Goal: Task Accomplishment & Management: Manage account settings

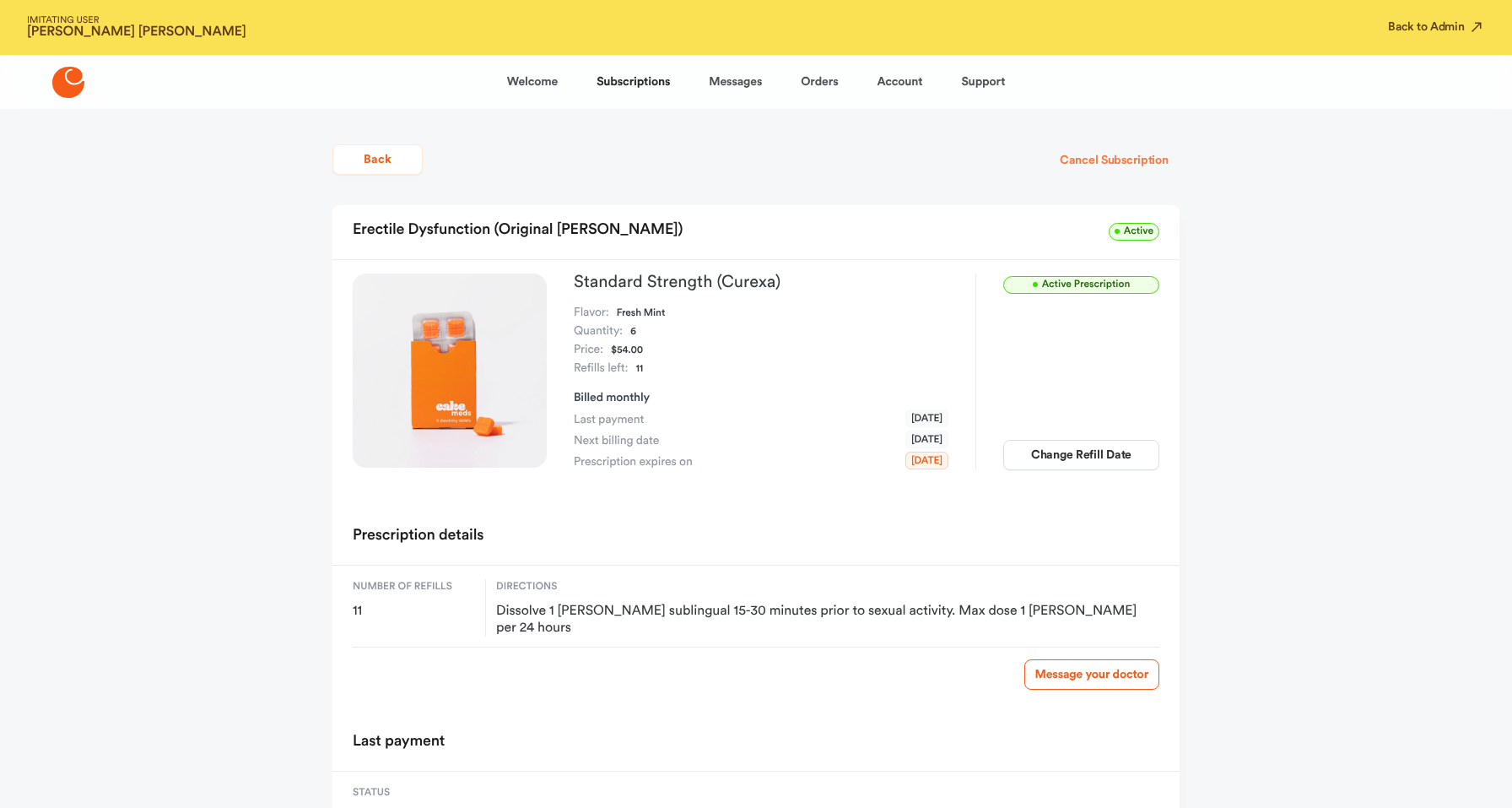
click at [1131, 152] on button "Cancel Subscription" at bounding box center [1114, 161] width 131 height 30
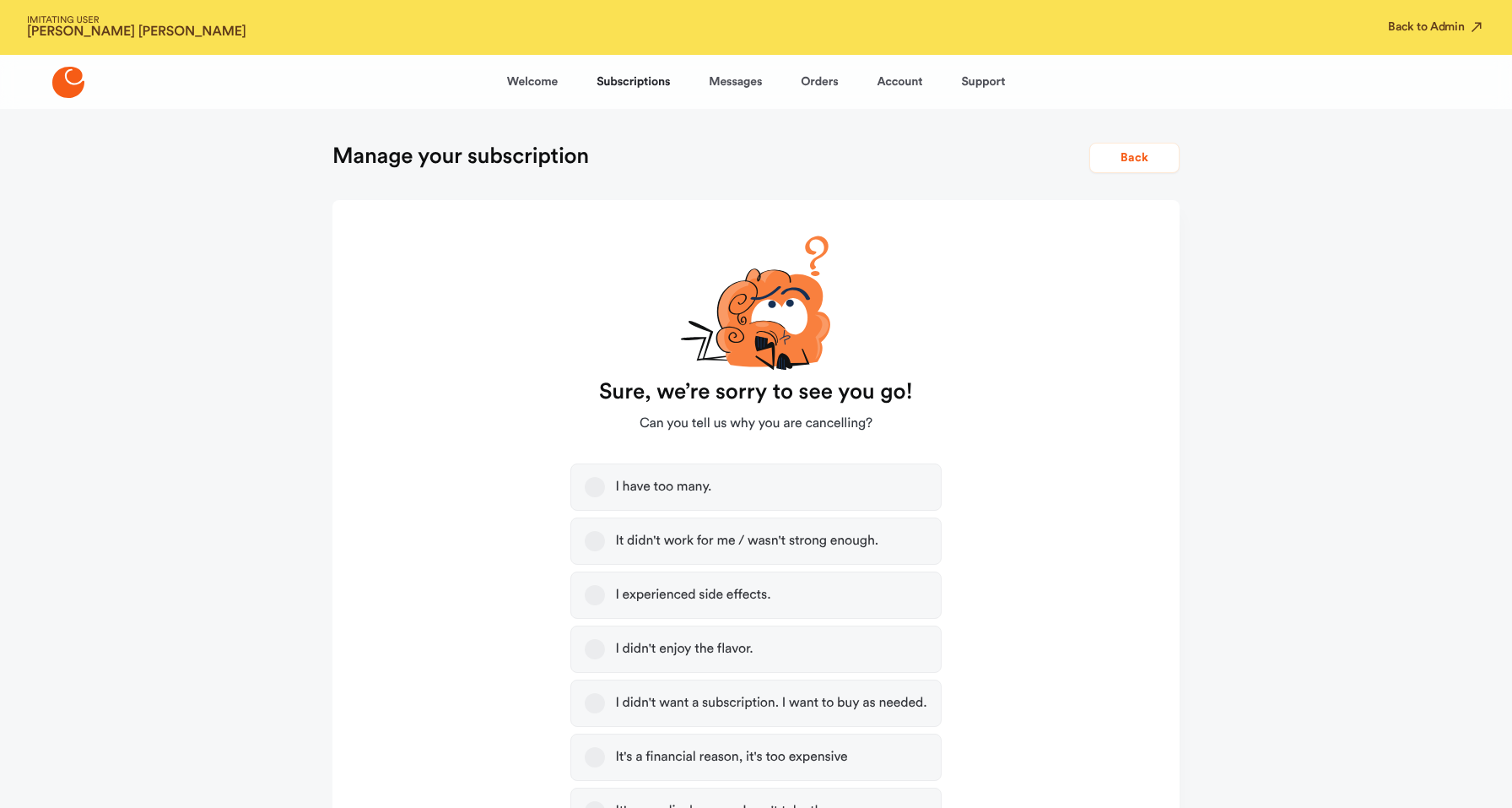
click at [698, 476] on label "I have too many." at bounding box center [755, 487] width 370 height 47
click at [605, 477] on button "I have too many." at bounding box center [595, 488] width 21 height 21
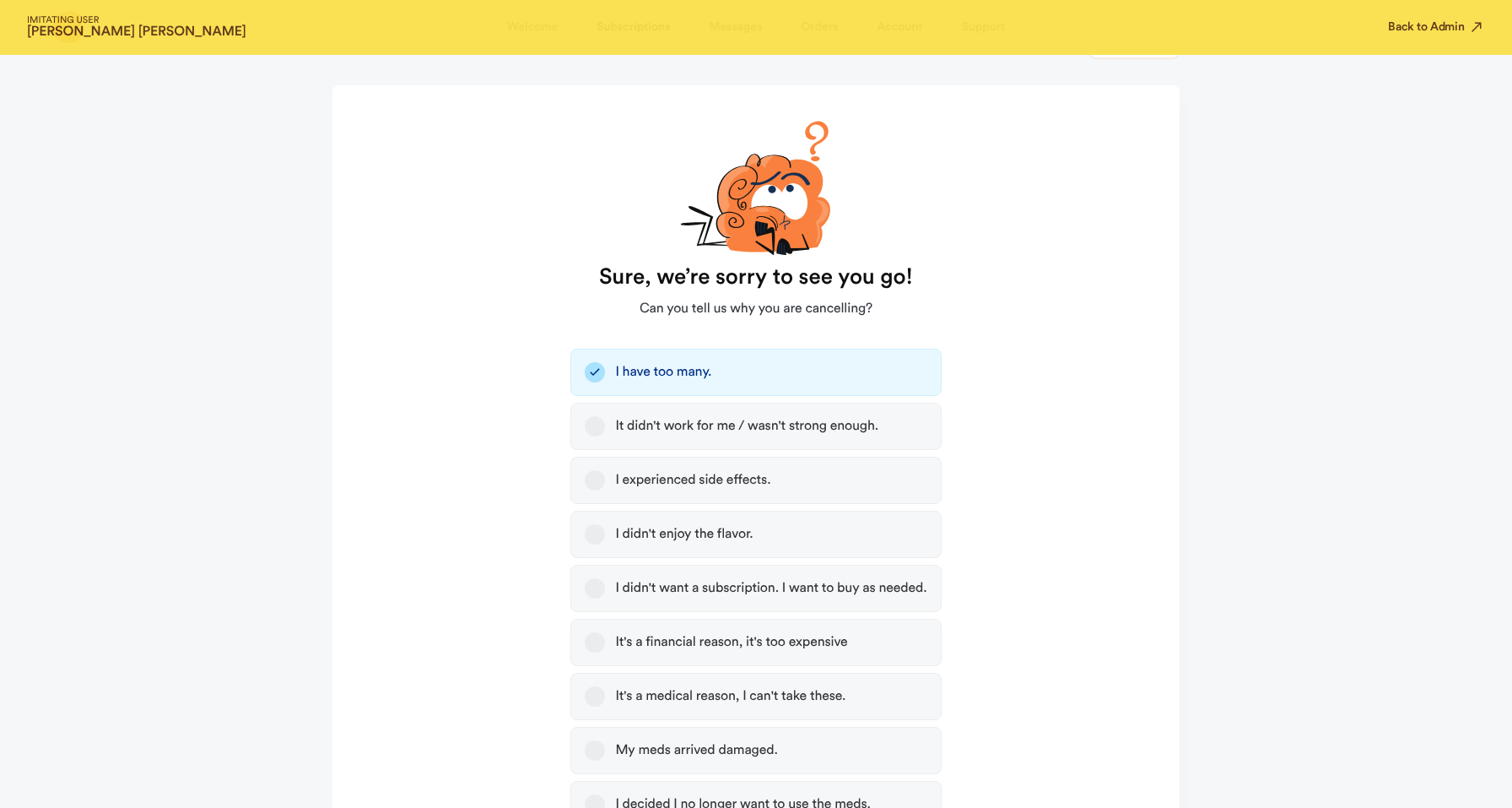
scroll to position [470, 0]
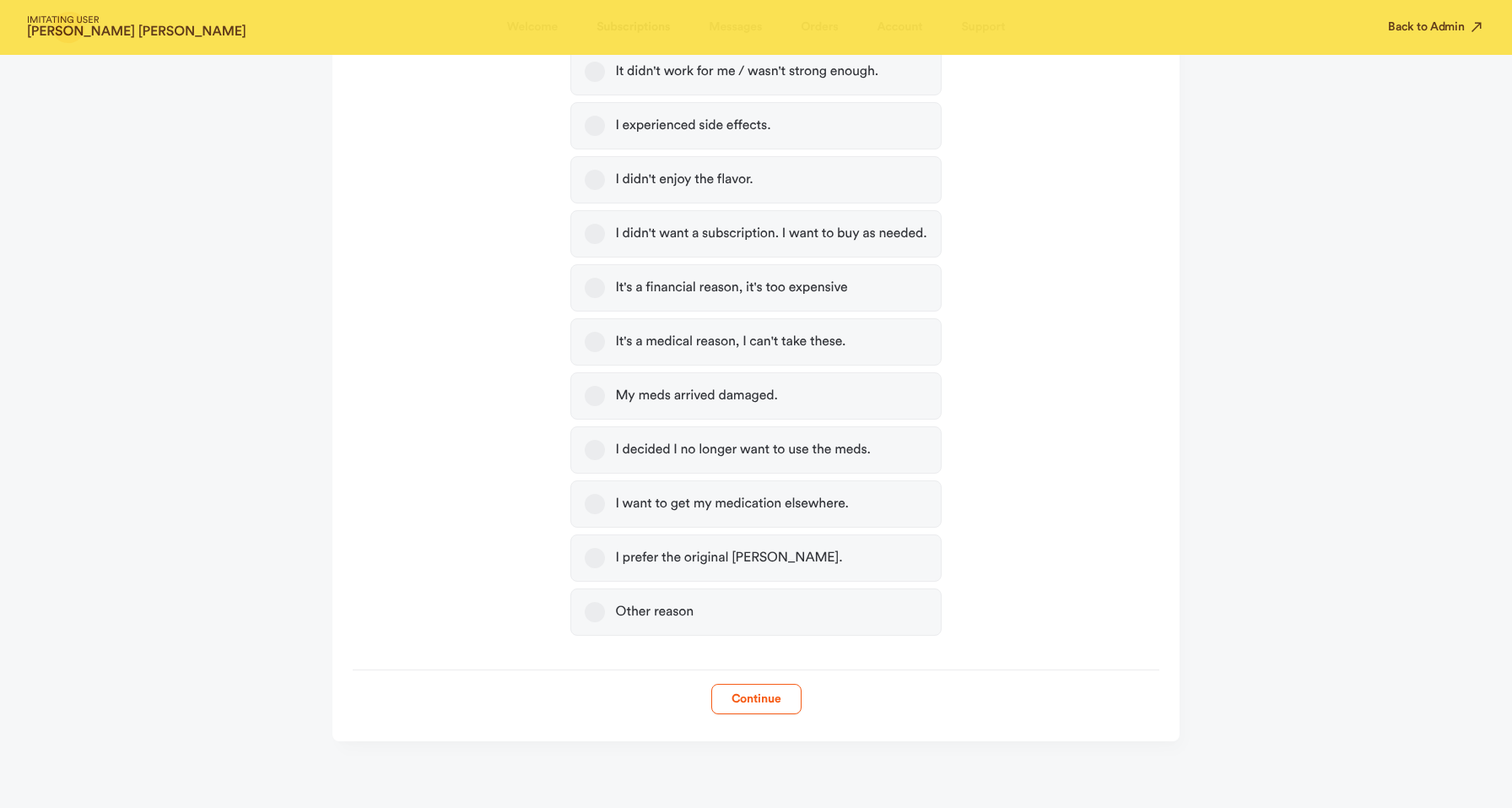
click at [738, 665] on form "Sure, we’re sorry to see you go! Can you tell us why you are cancelling? I have…" at bounding box center [756, 222] width 847 height 984
click at [738, 697] on button "Continue" at bounding box center [756, 699] width 90 height 30
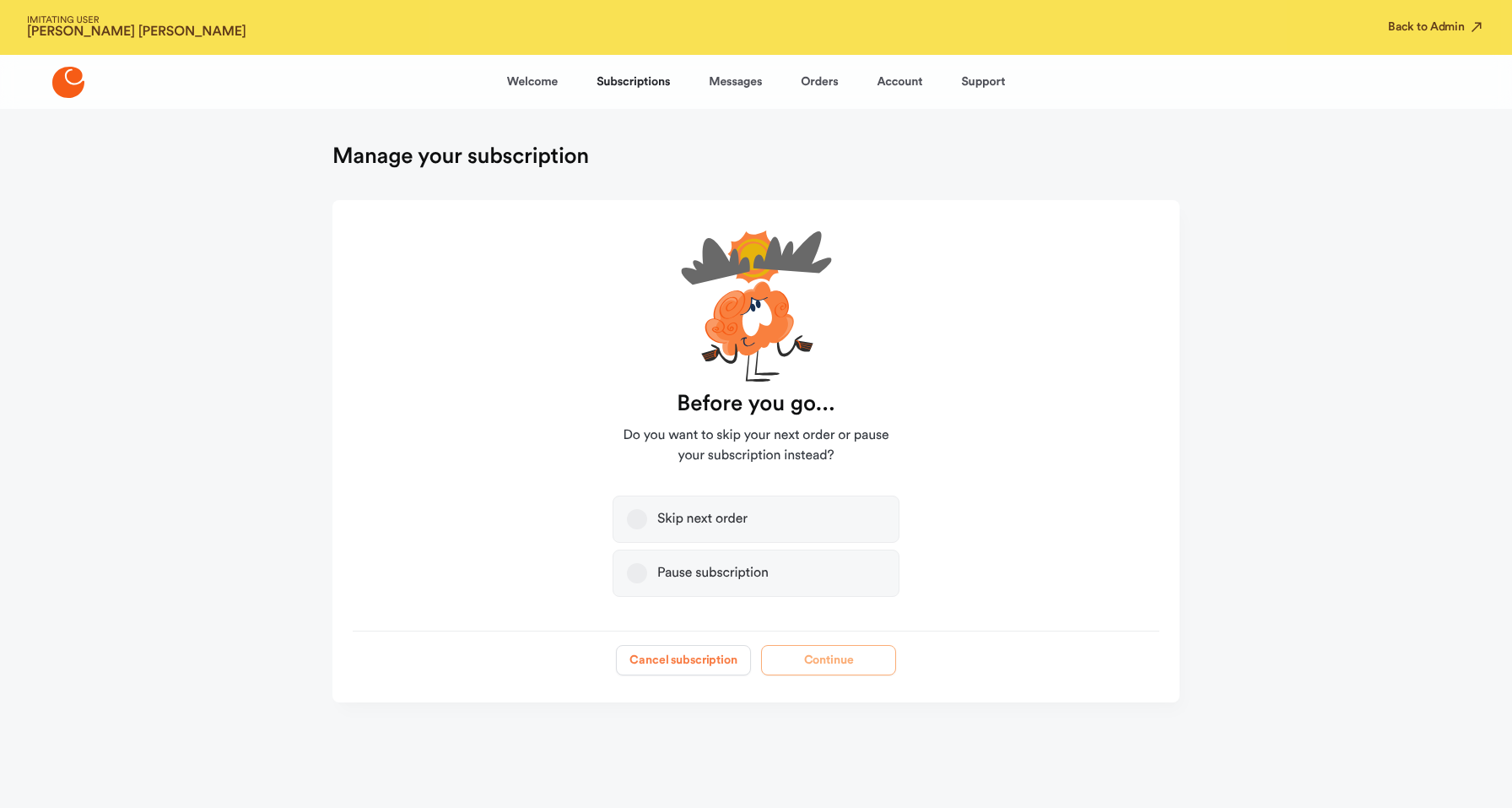
click at [711, 649] on button "Cancel subscription" at bounding box center [684, 660] width 135 height 30
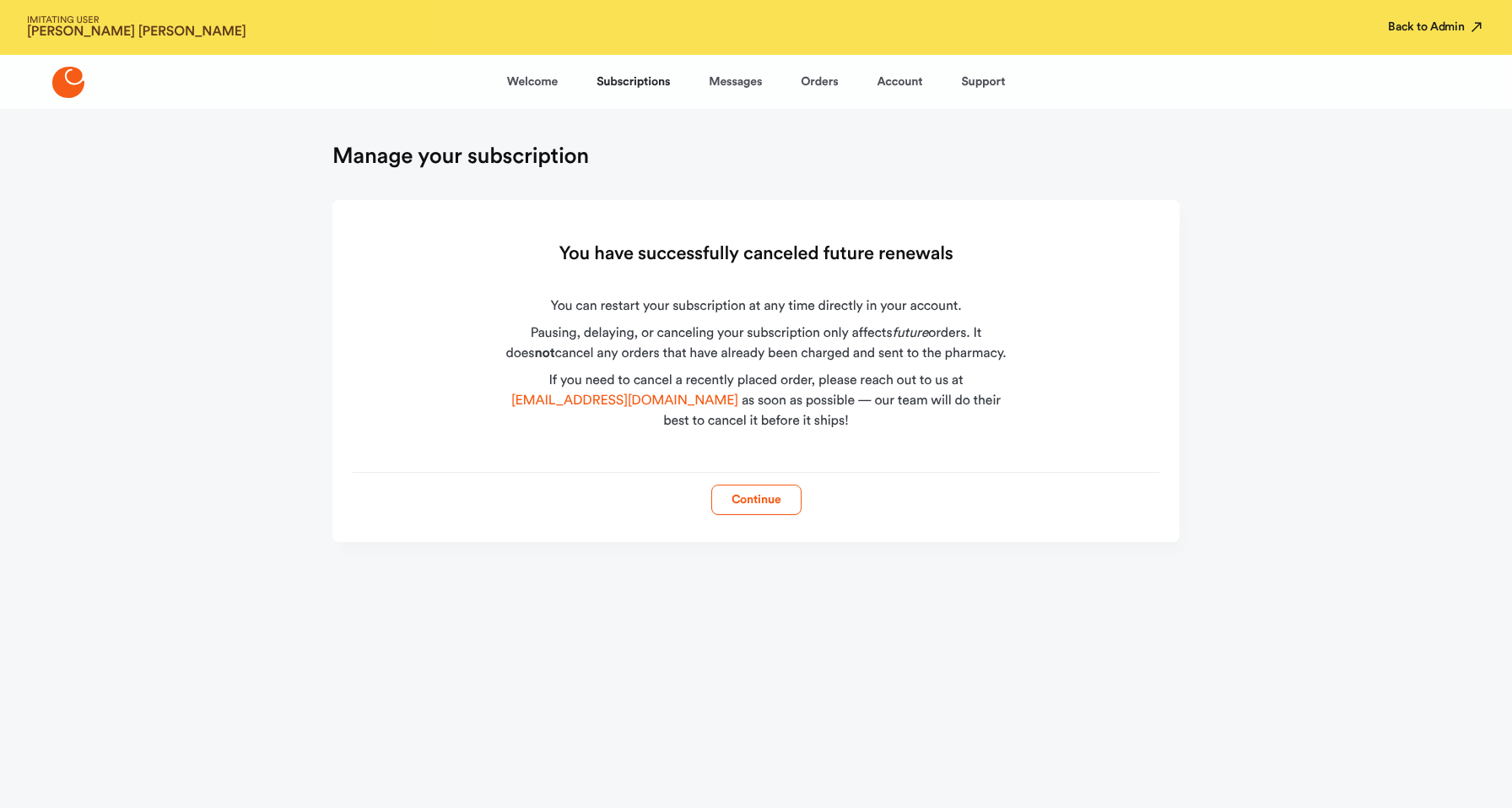
click at [1435, 29] on button "Back to Admin" at bounding box center [1436, 27] width 97 height 17
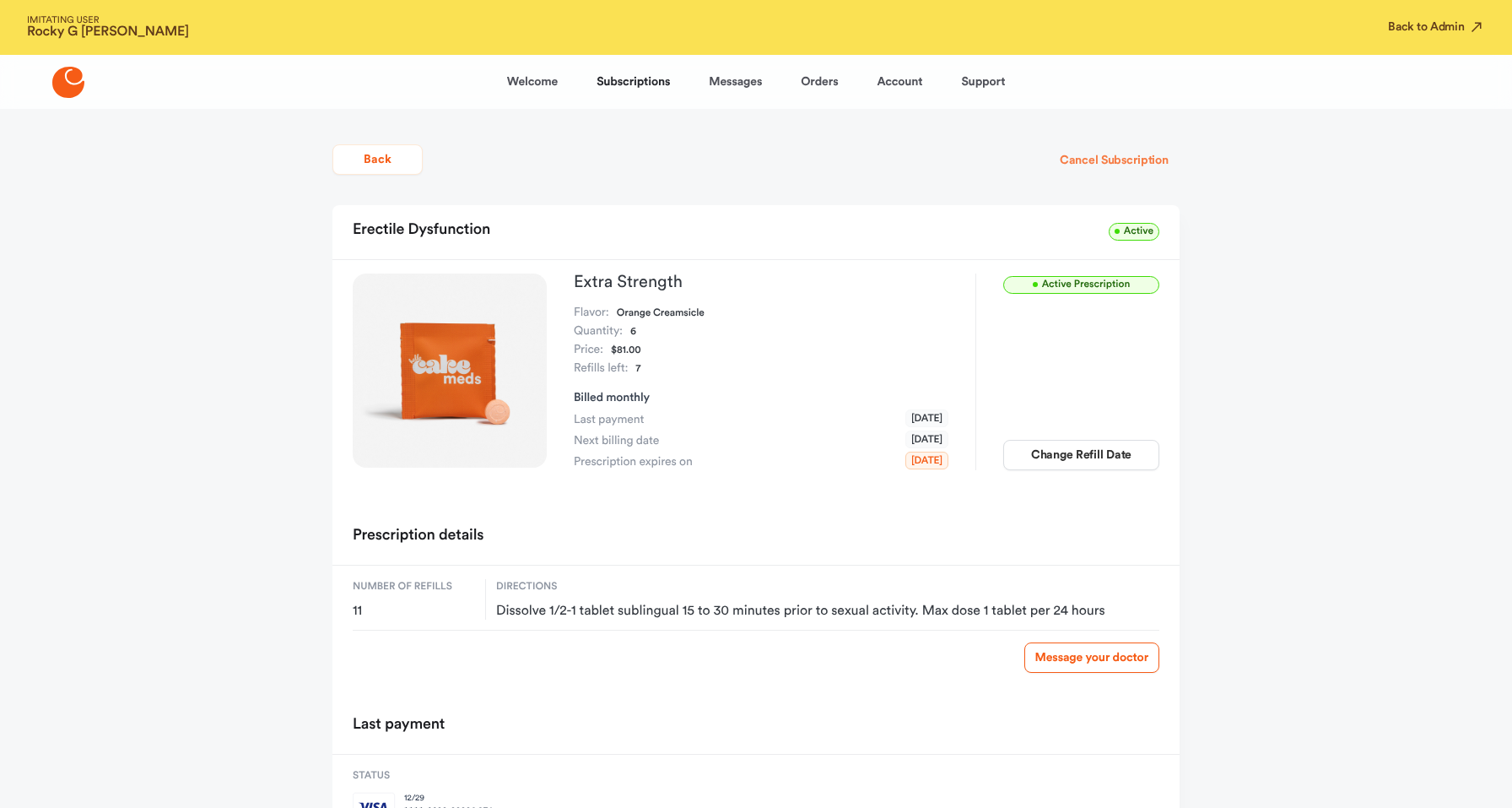
click at [1127, 154] on button "Cancel Subscription" at bounding box center [1114, 161] width 131 height 30
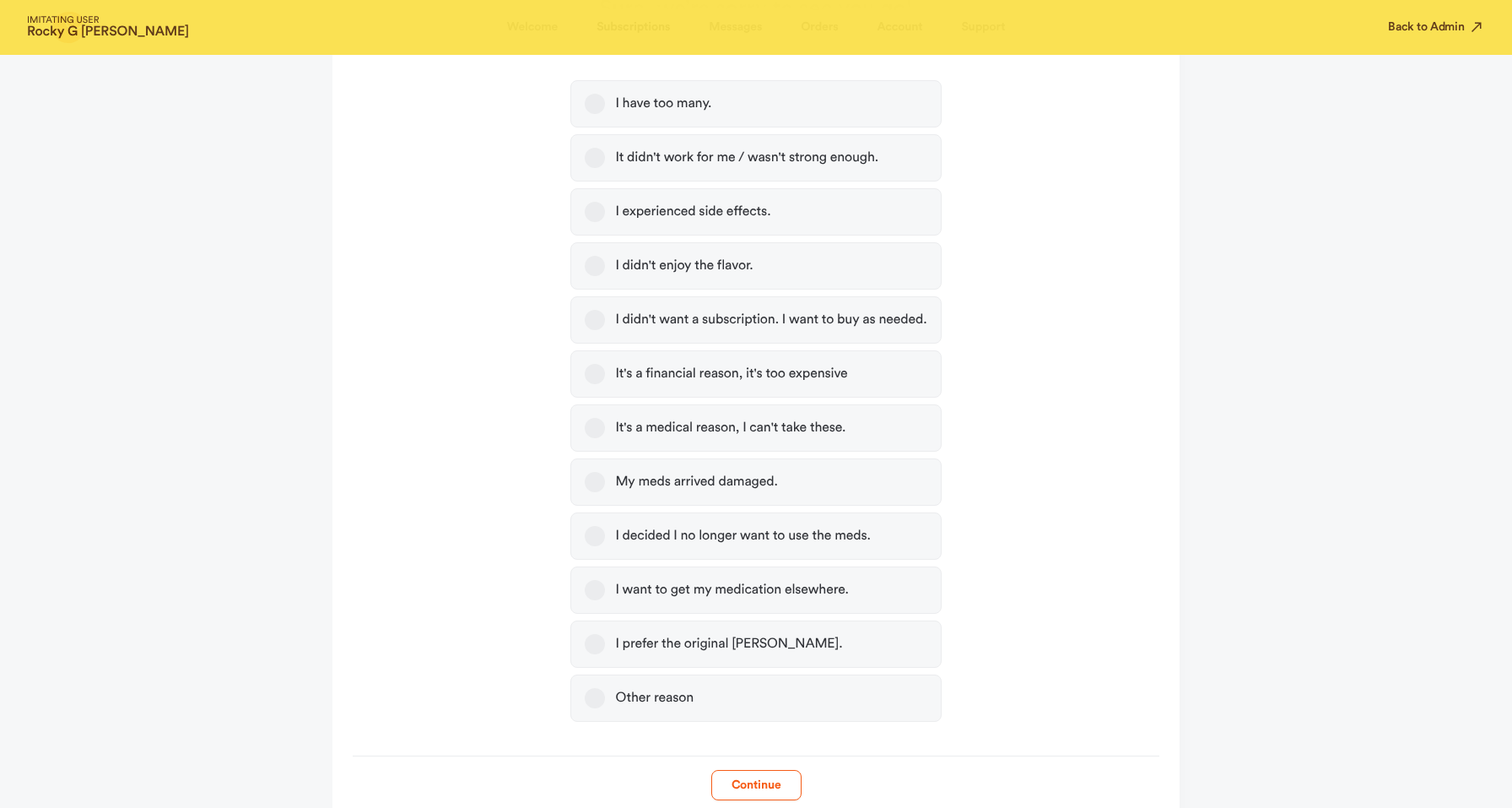
scroll to position [388, 0]
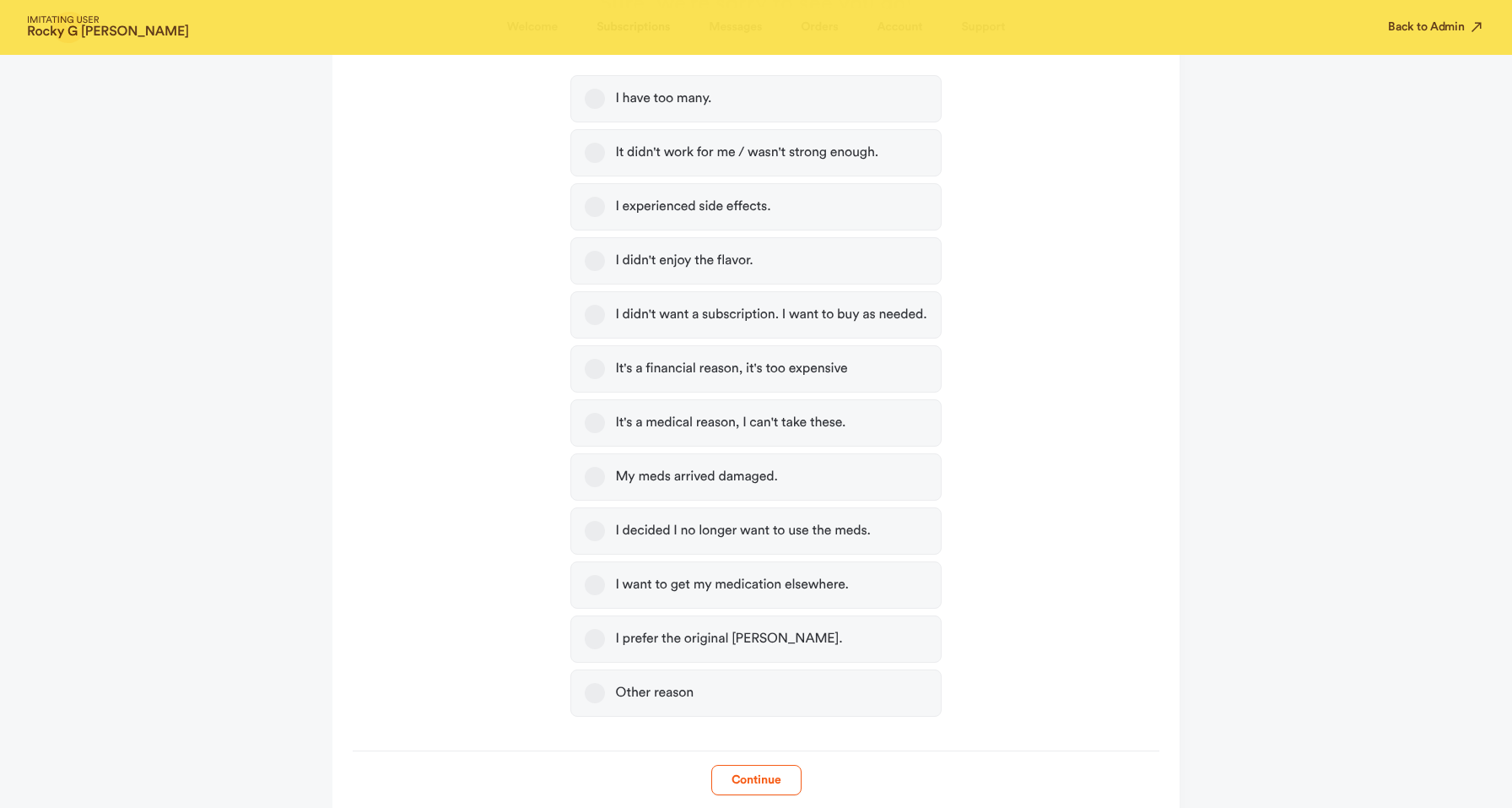
click at [688, 445] on div "I have too many. It didn't work for me / wasn't strong enough. I experienced si…" at bounding box center [755, 396] width 370 height 642
click at [693, 427] on div "It's a medical reason, I can't take these." at bounding box center [730, 423] width 230 height 17
click at [605, 427] on button "It's a medical reason, I can't take these." at bounding box center [595, 423] width 21 height 21
click at [735, 788] on button "Continue" at bounding box center [756, 780] width 90 height 30
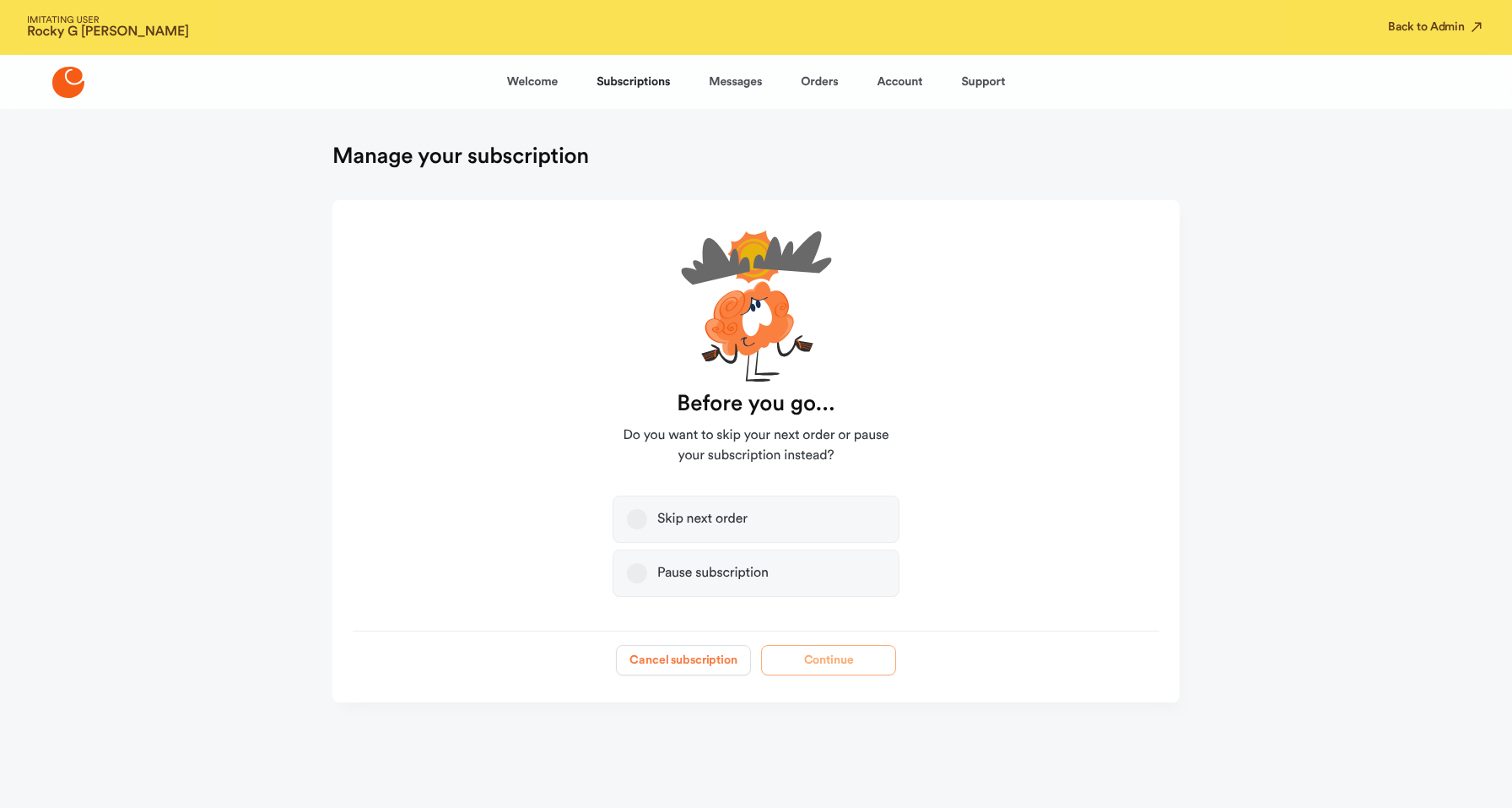
click at [710, 661] on button "Cancel subscription" at bounding box center [684, 660] width 135 height 30
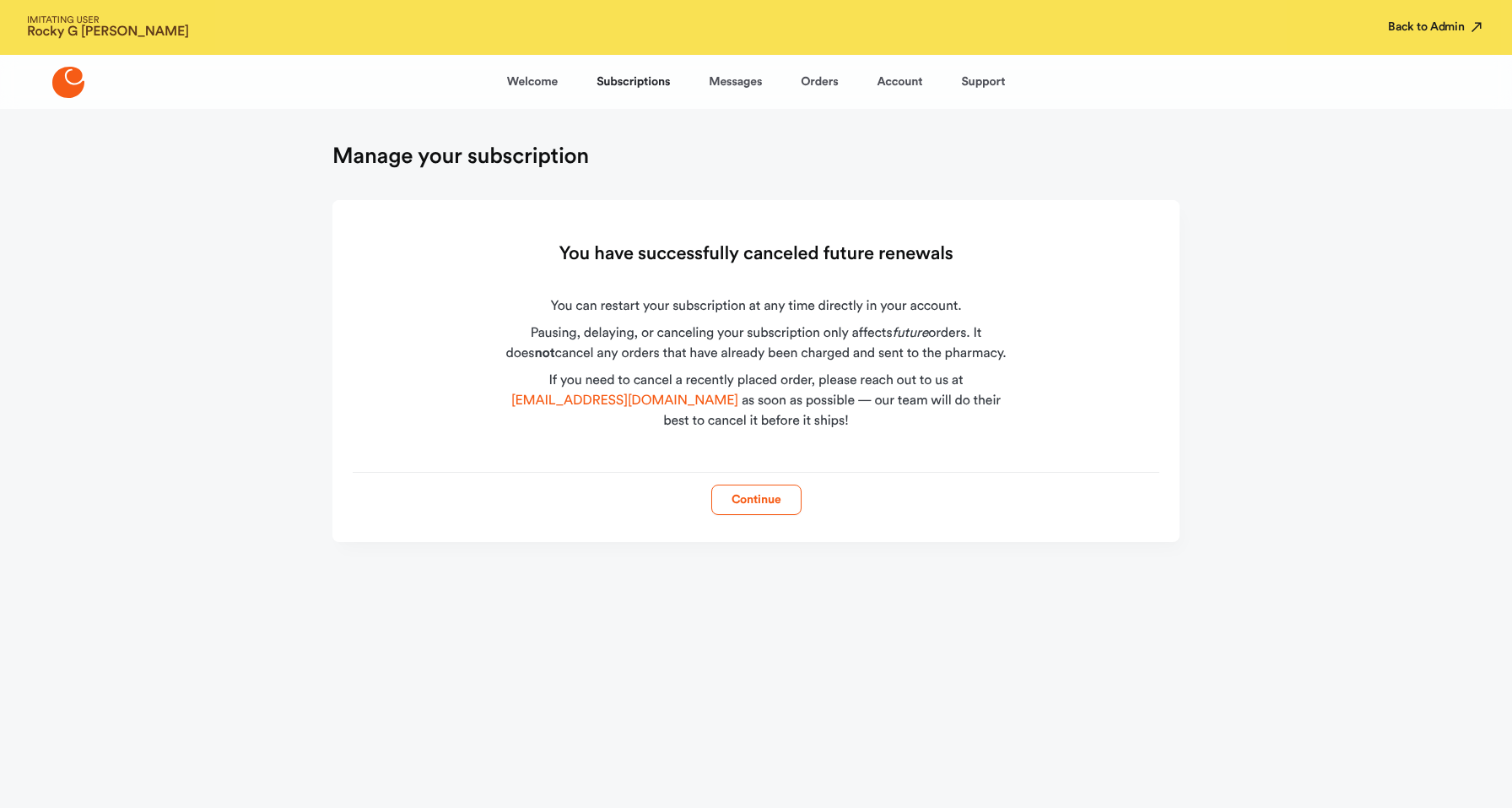
click at [1400, 31] on button "Back to Admin" at bounding box center [1436, 27] width 97 height 17
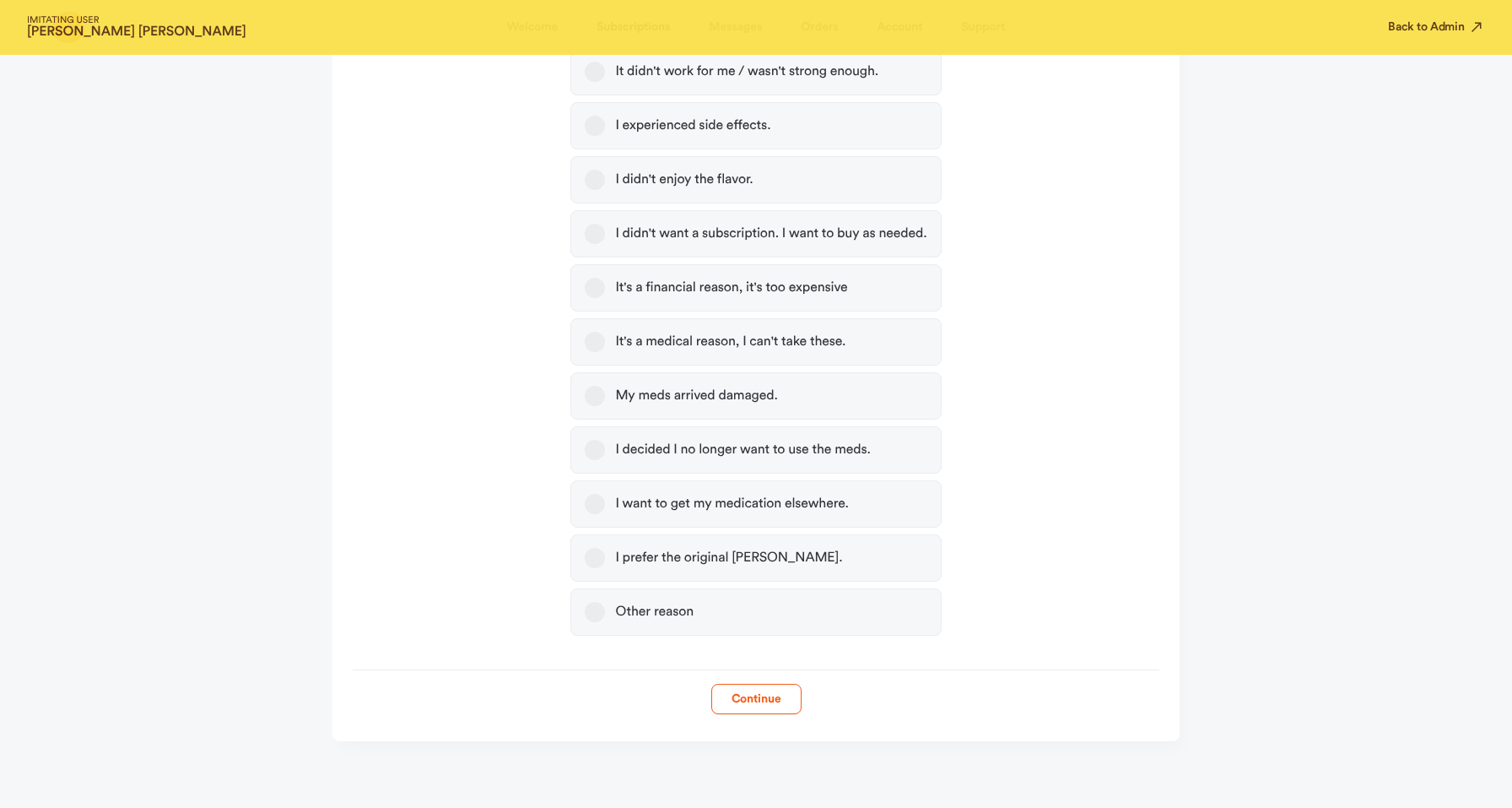
click at [700, 607] on label "Other reason" at bounding box center [755, 612] width 370 height 47
click at [605, 607] on button "Other reason" at bounding box center [595, 613] width 21 height 21
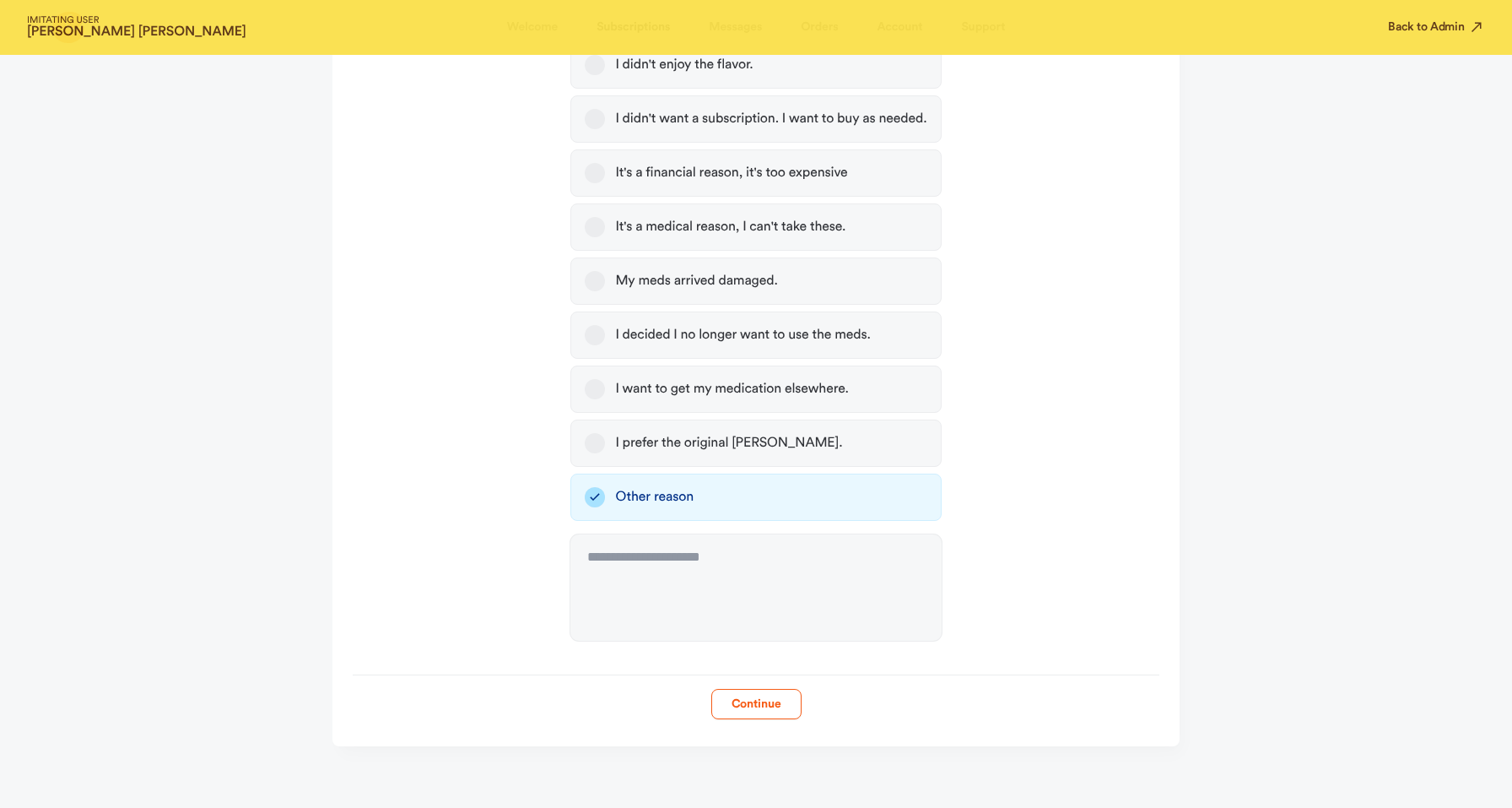
scroll to position [589, 0]
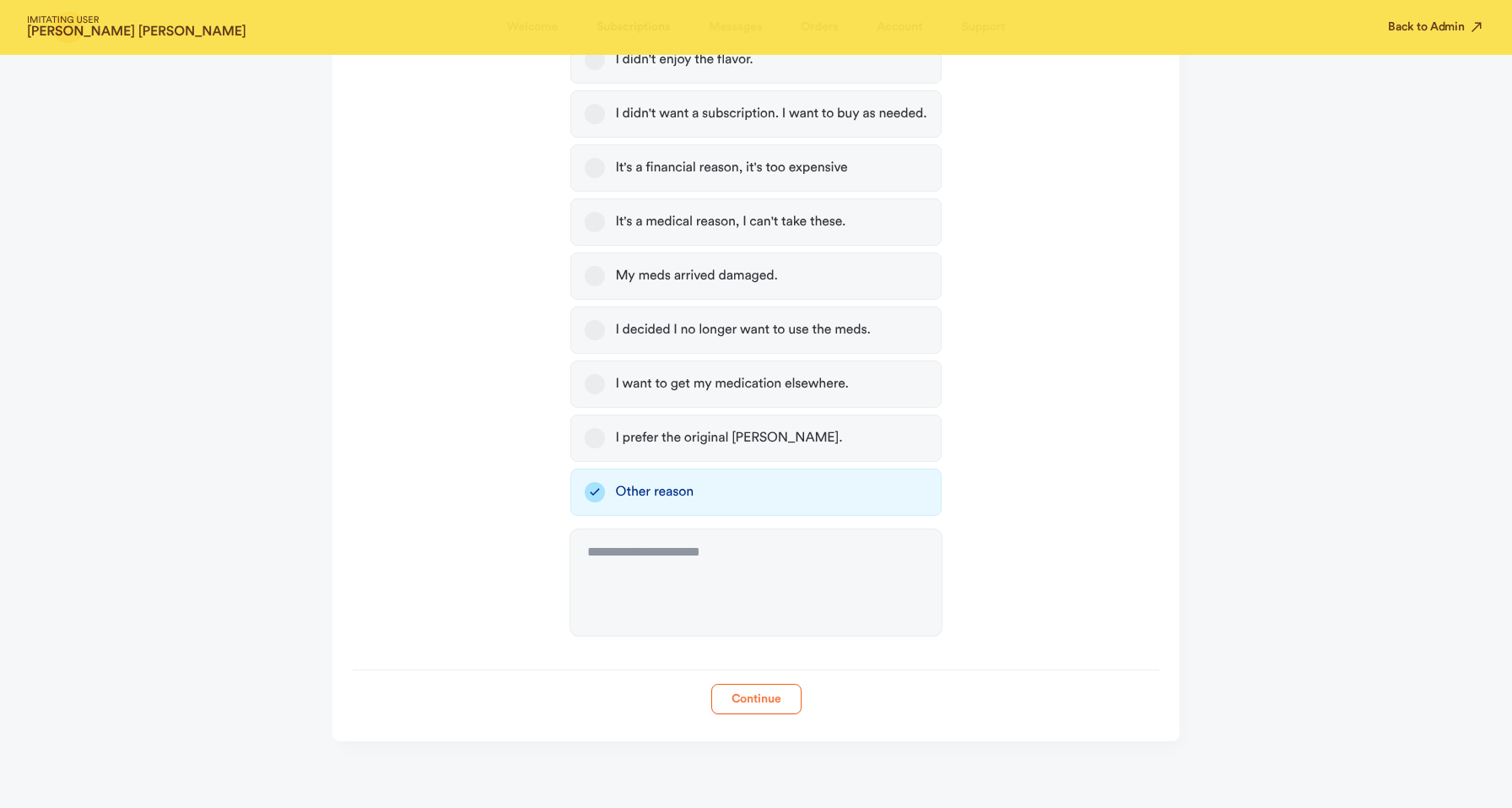
click at [748, 697] on button "Continue" at bounding box center [756, 699] width 90 height 30
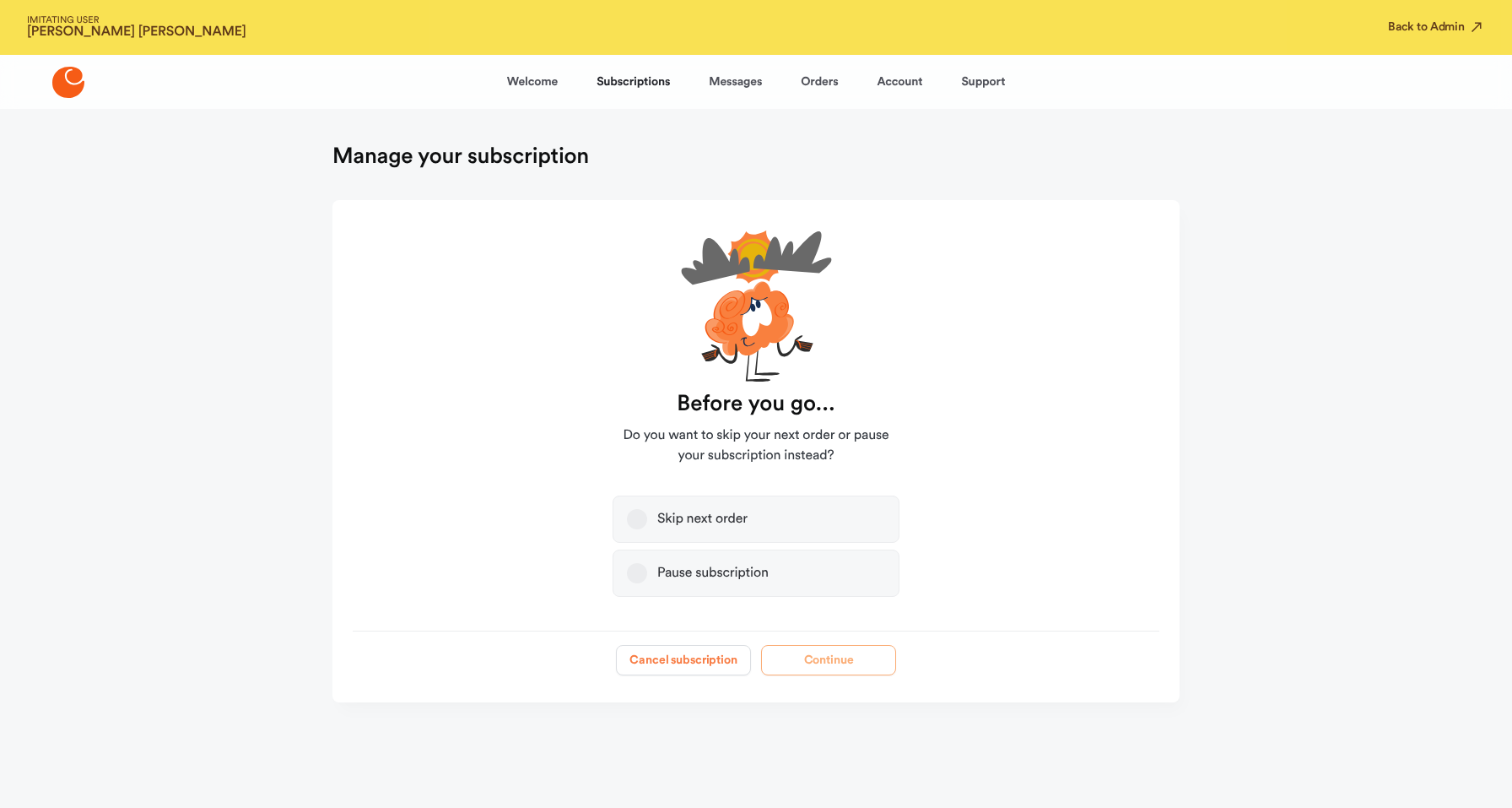
click at [675, 660] on button "Cancel subscription" at bounding box center [684, 660] width 135 height 30
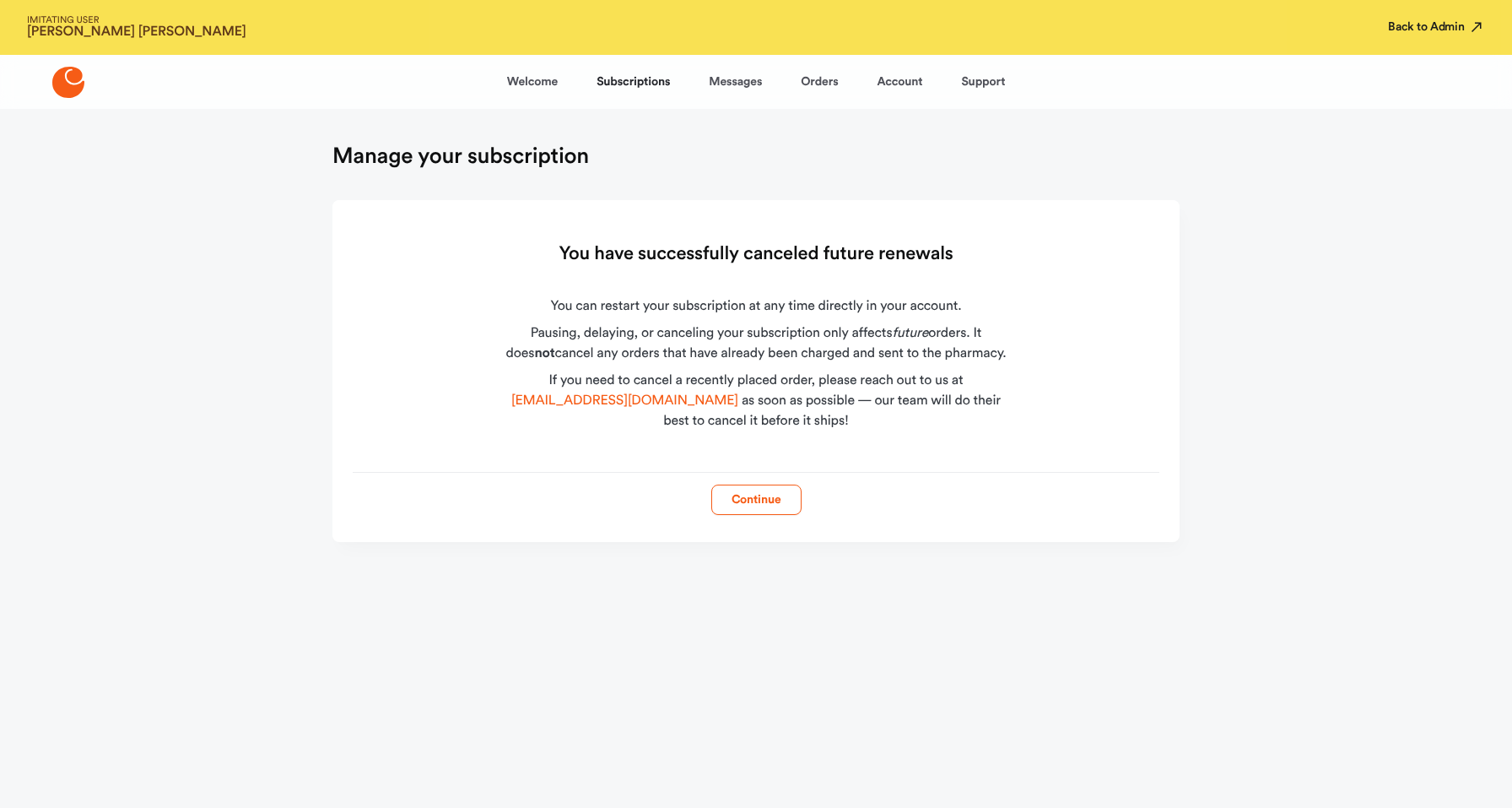
click at [1427, 23] on button "Back to Admin" at bounding box center [1436, 27] width 97 height 17
